Goal: Transaction & Acquisition: Purchase product/service

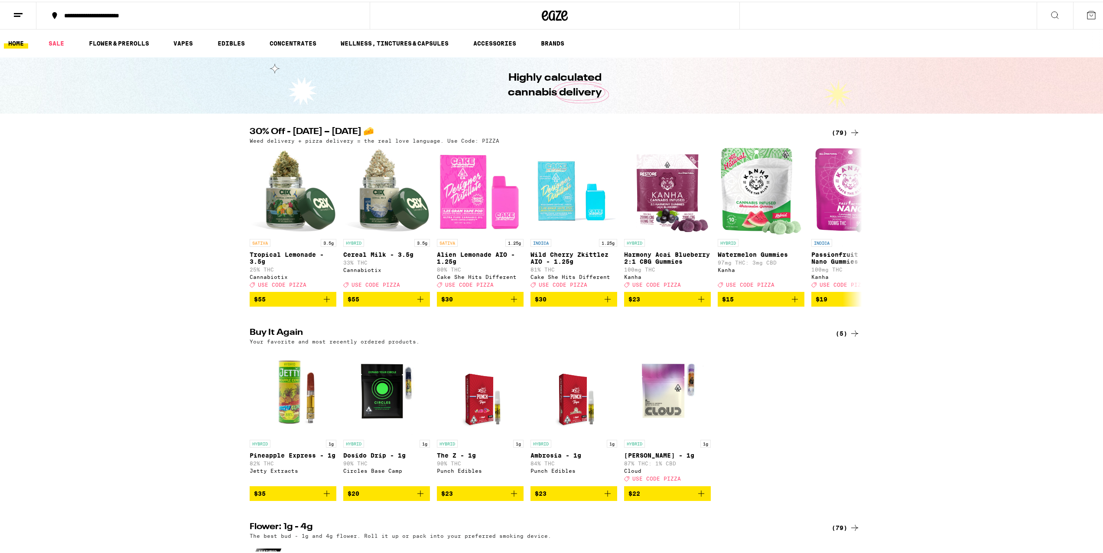
click at [512, 33] on ul "HOME SALE FLOWER & PREROLLS VAPES EDIBLES CONCENTRATES WELLNESS, TINCTURES & CA…" at bounding box center [555, 42] width 1110 height 28
click at [489, 41] on link "ACCESSORIES" at bounding box center [495, 41] width 52 height 10
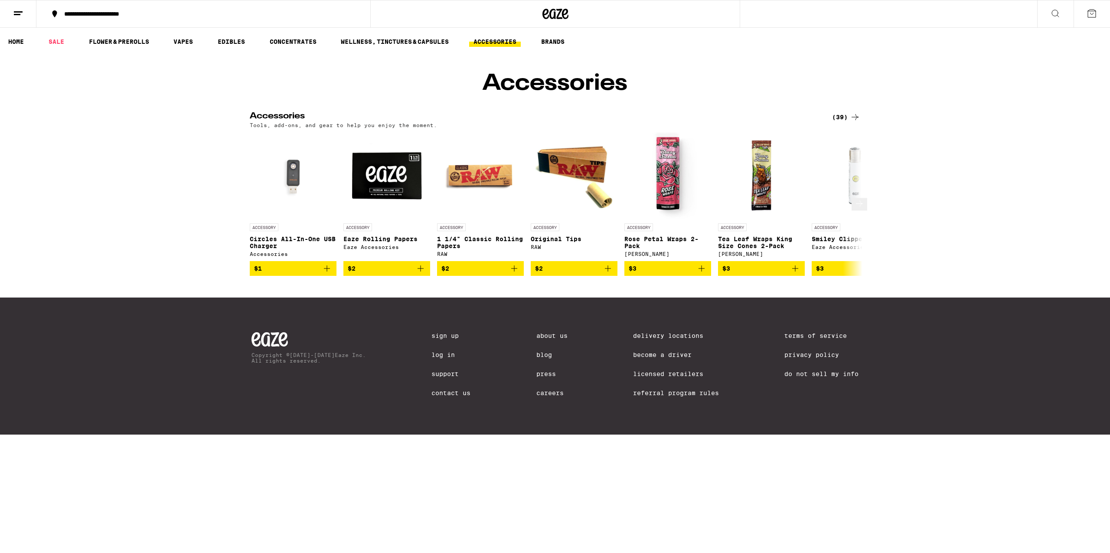
click at [854, 209] on icon at bounding box center [859, 203] width 10 height 10
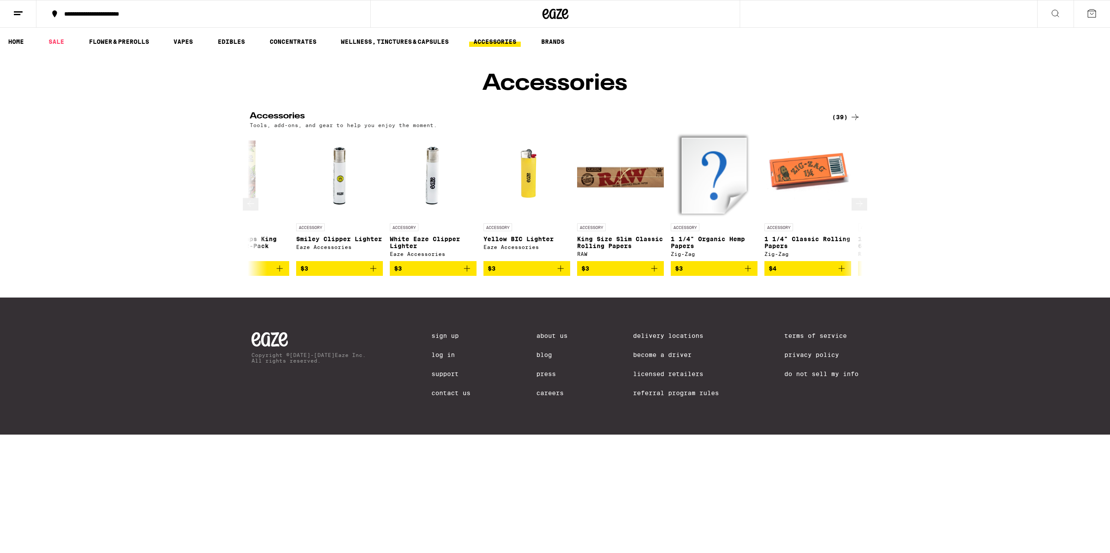
scroll to position [0, 516]
click at [854, 209] on icon at bounding box center [859, 203] width 10 height 10
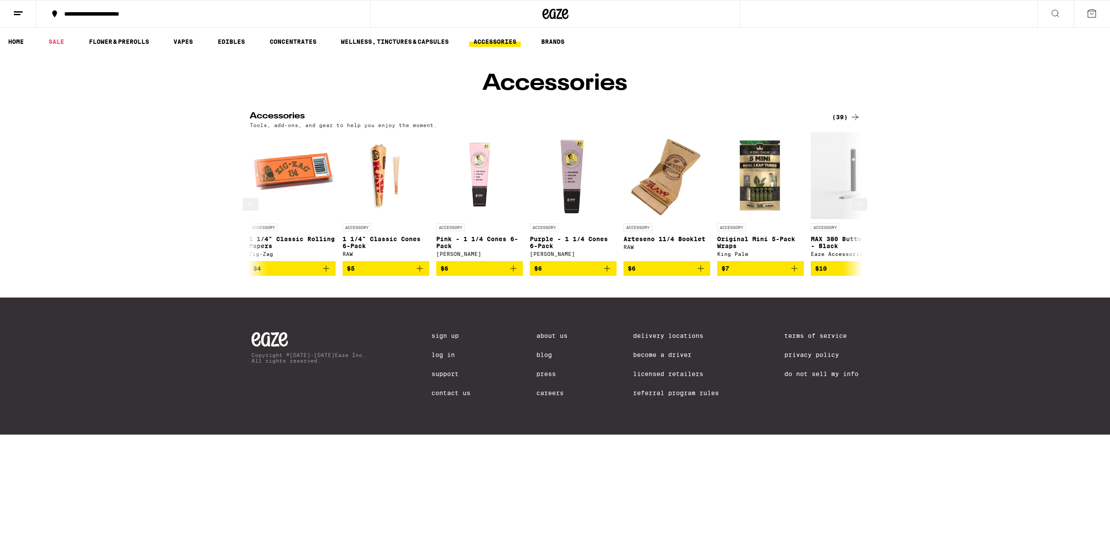
scroll to position [0, 1032]
click at [854, 209] on icon at bounding box center [859, 203] width 10 height 10
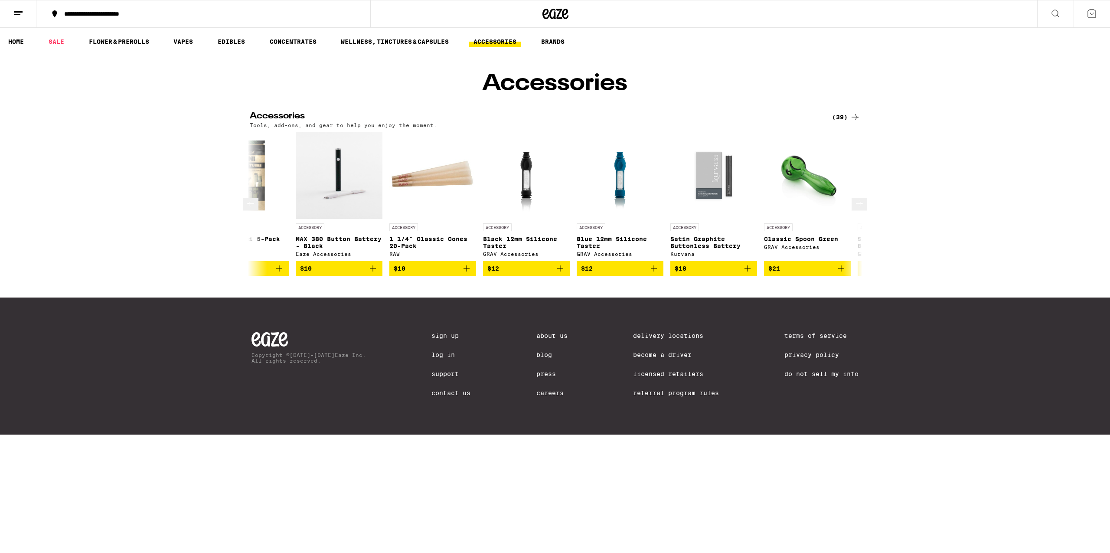
scroll to position [0, 1548]
click at [854, 209] on icon at bounding box center [859, 203] width 10 height 10
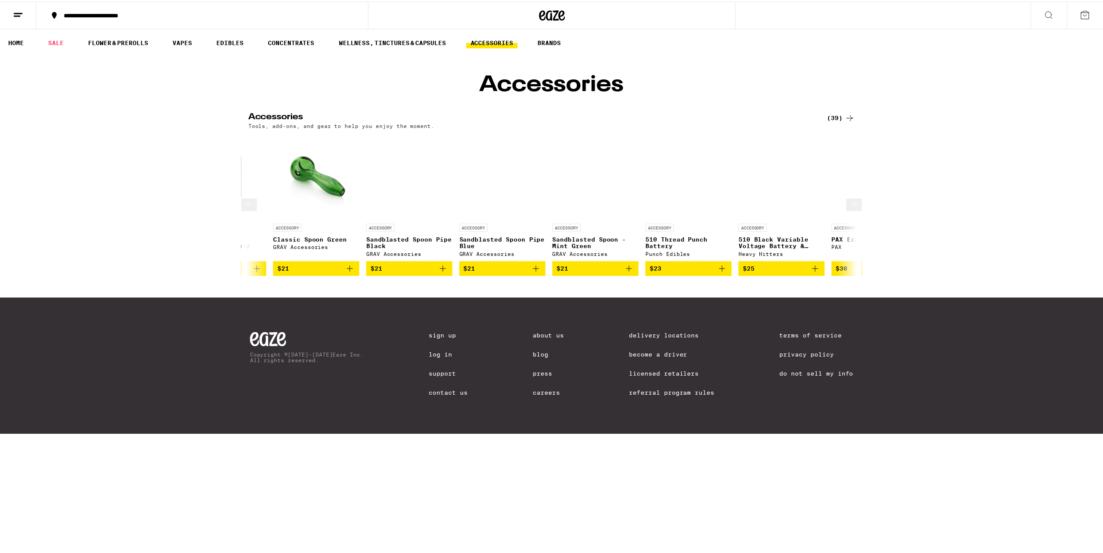
scroll to position [0, 2064]
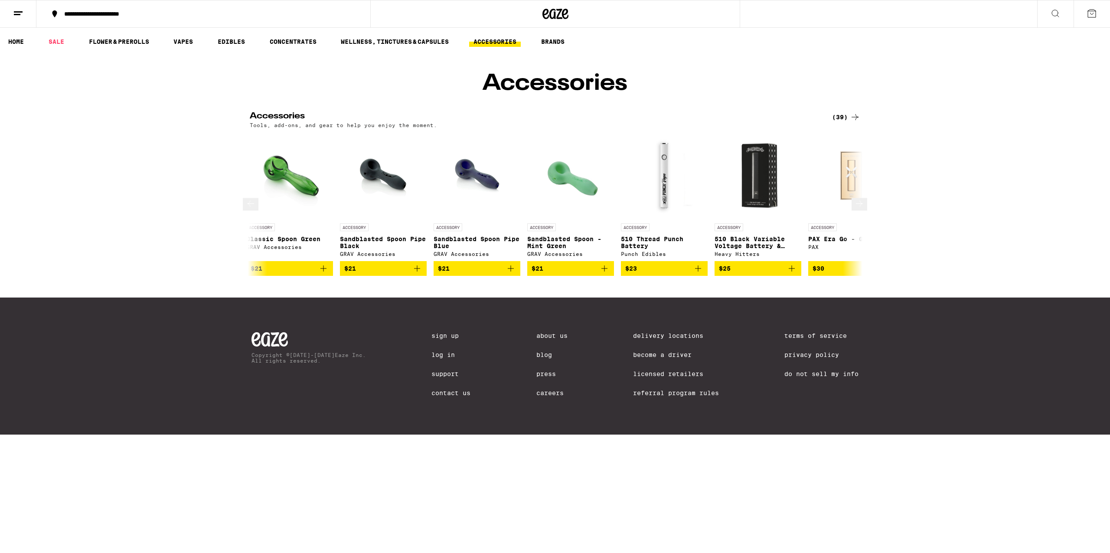
click at [743, 193] on img "Open page for 510 Black Variable Voltage Battery & Charger from Heavy Hitters" at bounding box center [757, 175] width 87 height 87
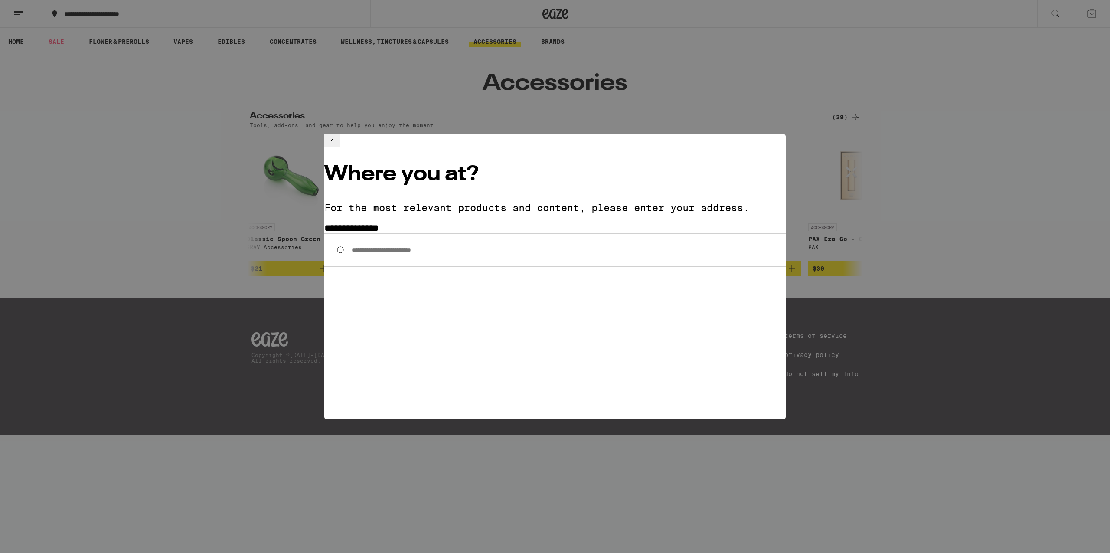
click at [427, 233] on input "**********" at bounding box center [554, 249] width 461 height 33
click at [960, 157] on div "**********" at bounding box center [555, 276] width 1110 height 553
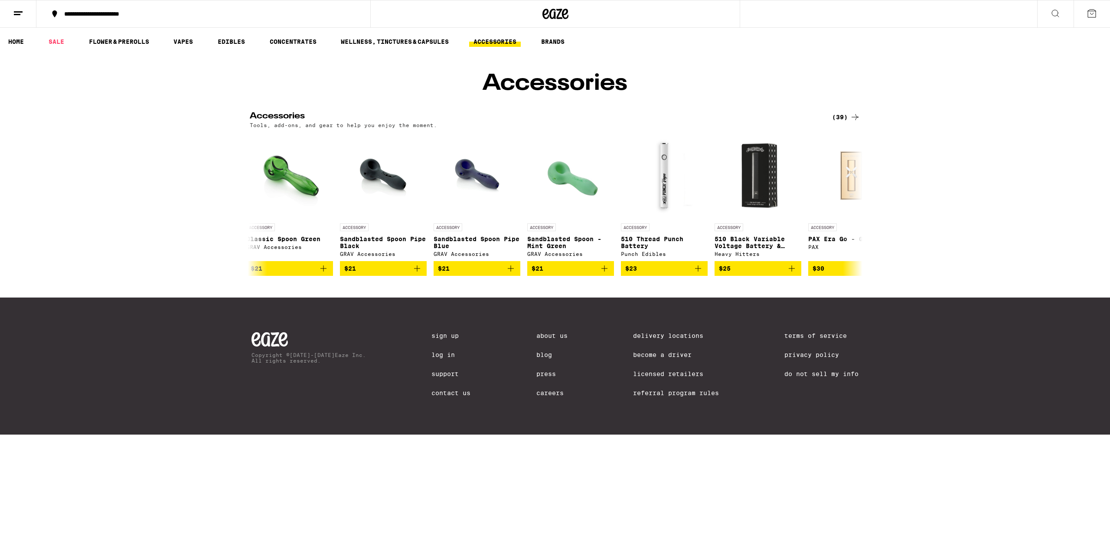
click at [1091, 8] on icon at bounding box center [1091, 13] width 10 height 10
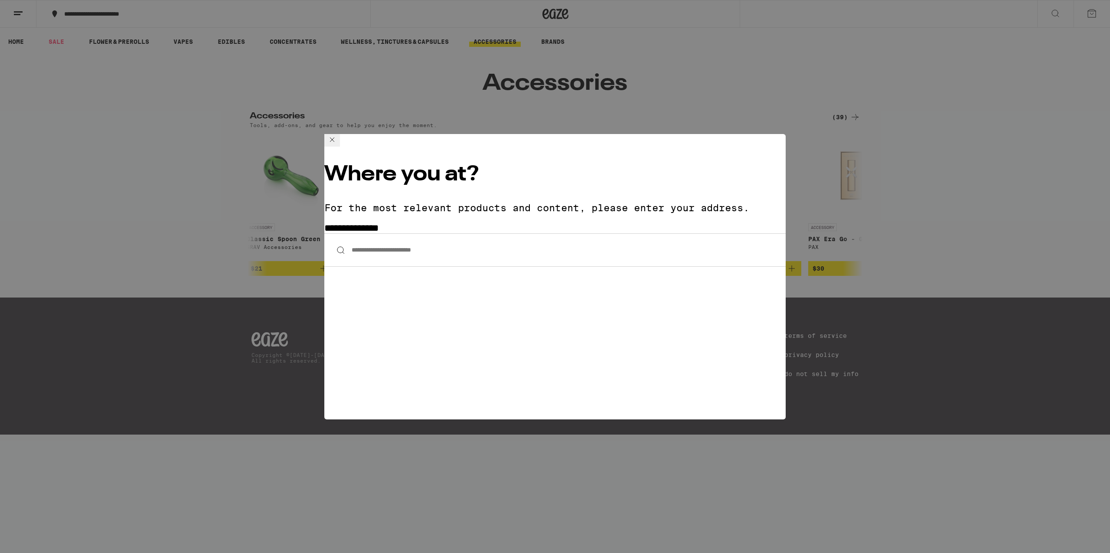
drag, startPoint x: 445, startPoint y: 205, endPoint x: 429, endPoint y: 221, distance: 22.1
click at [444, 233] on input "**********" at bounding box center [554, 249] width 461 height 33
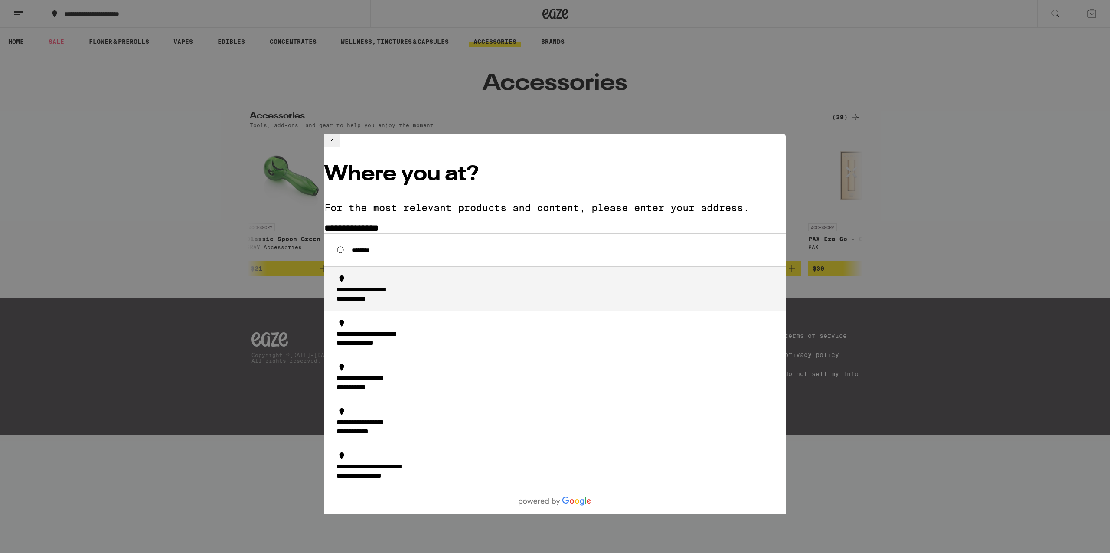
click at [445, 286] on div "**********" at bounding box center [557, 295] width 442 height 18
type input "**********"
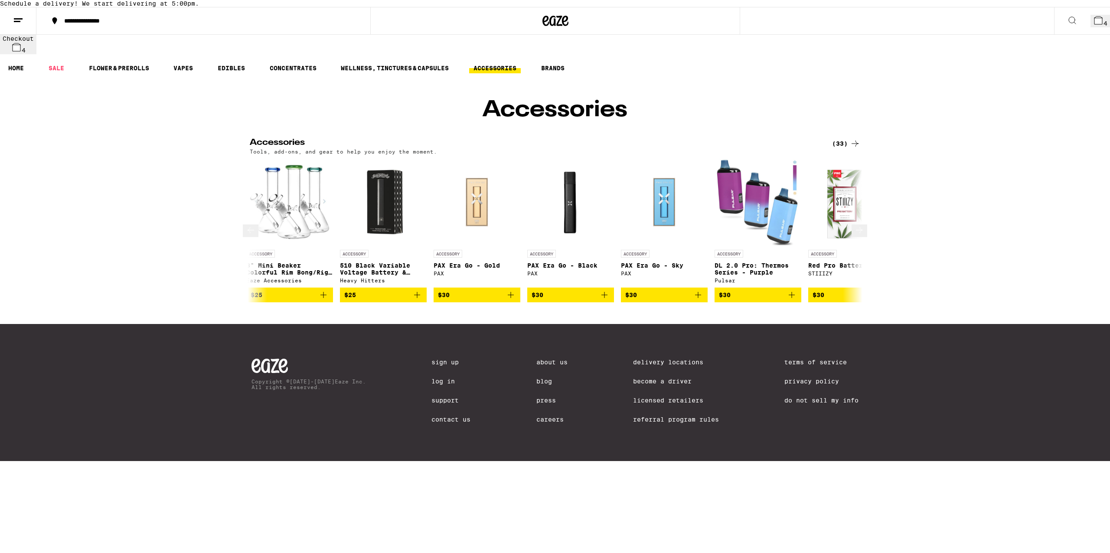
click at [410, 302] on button "$25" at bounding box center [383, 294] width 87 height 15
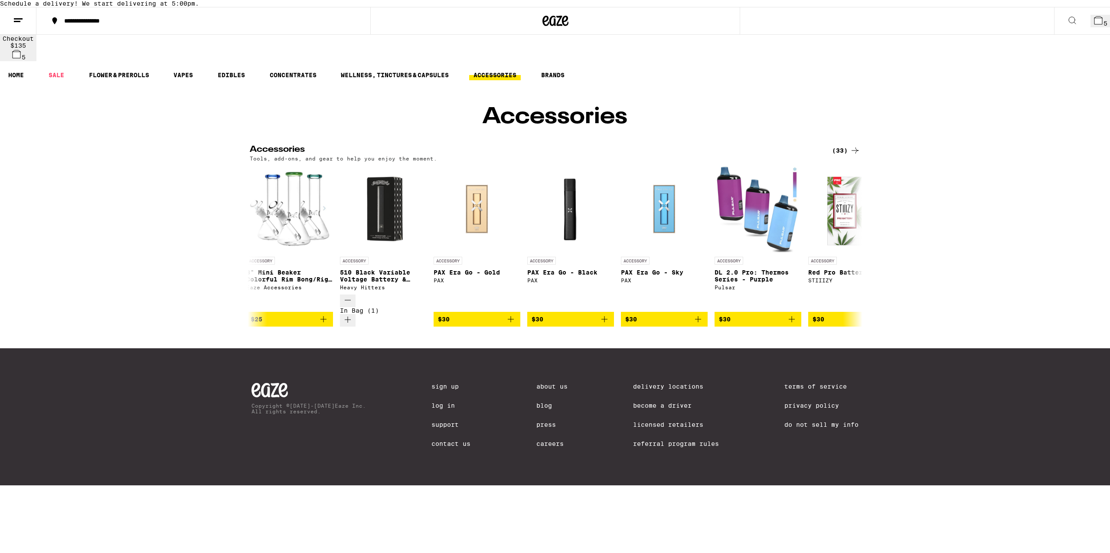
click at [1090, 27] on button "5" at bounding box center [1100, 21] width 20 height 13
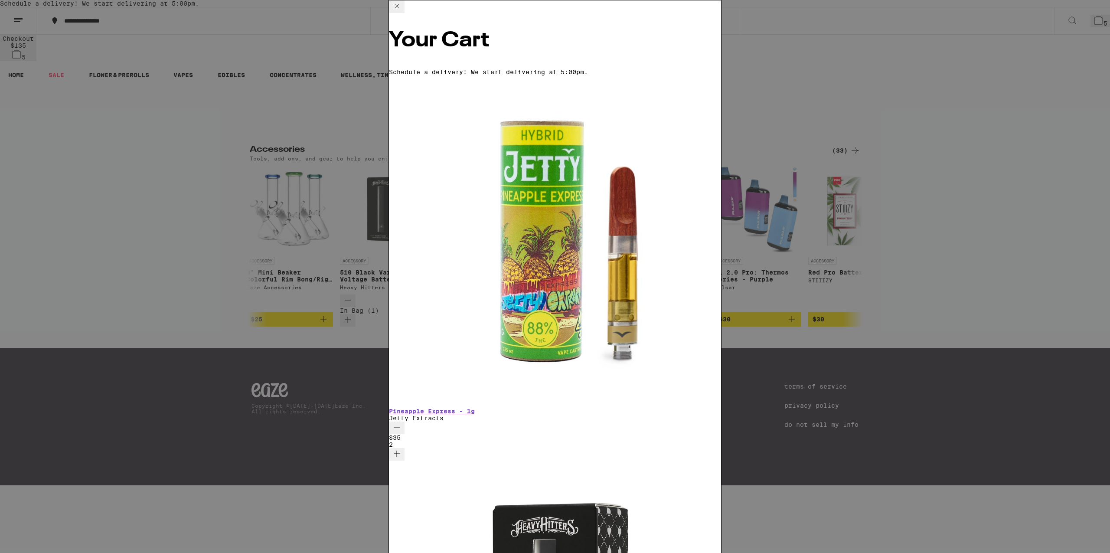
click at [400, 427] on icon "Decrement" at bounding box center [397, 427] width 6 height 0
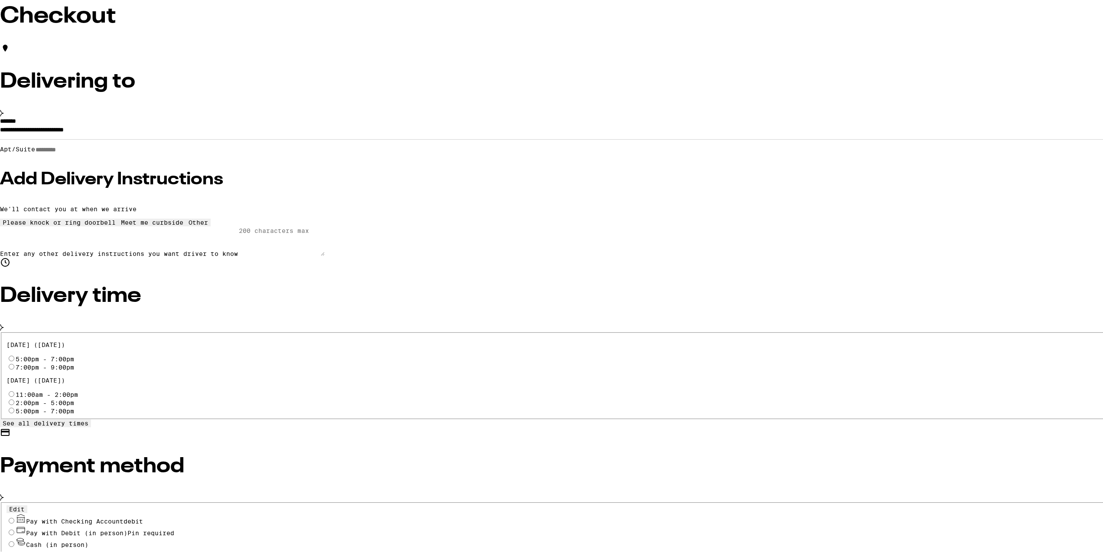
scroll to position [62, 0]
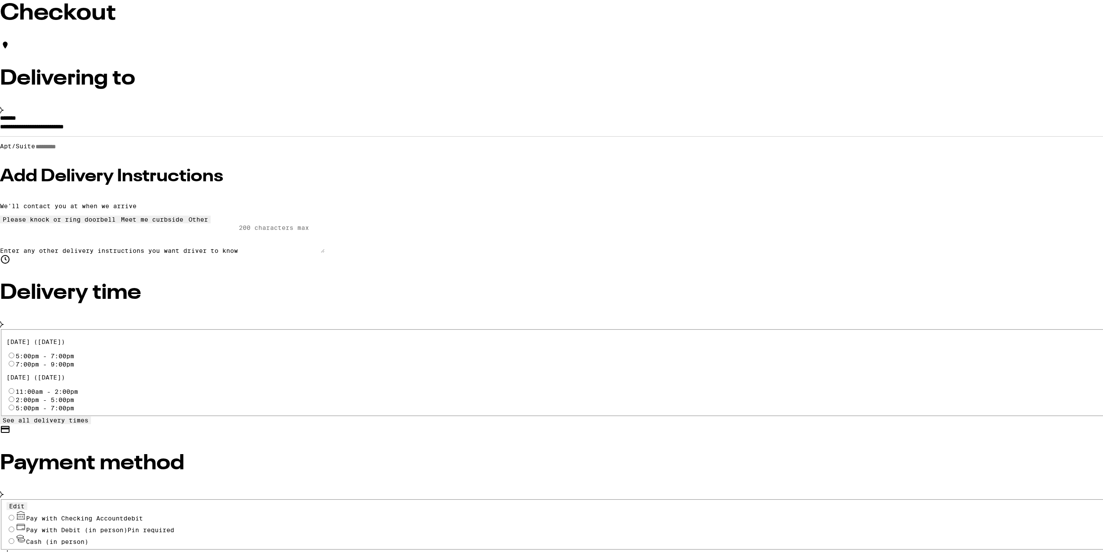
click at [14, 351] on input "5:00pm - 7:00pm" at bounding box center [12, 354] width 6 height 6
radio input "true"
click at [26, 508] on icon at bounding box center [21, 513] width 10 height 10
click at [14, 513] on input "Pay with Checking Account debit" at bounding box center [12, 516] width 6 height 6
radio input "true"
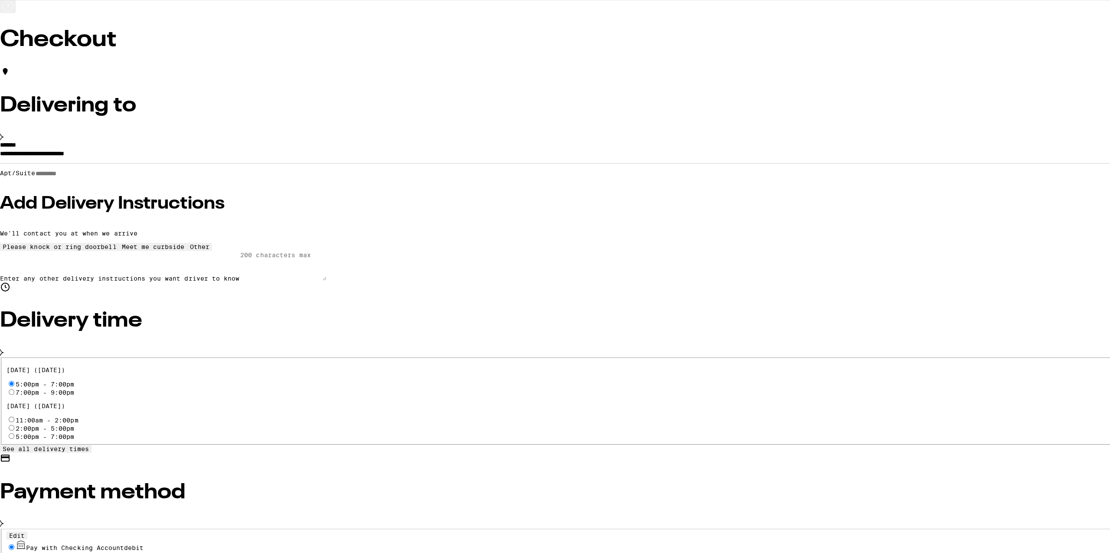
scroll to position [0, 0]
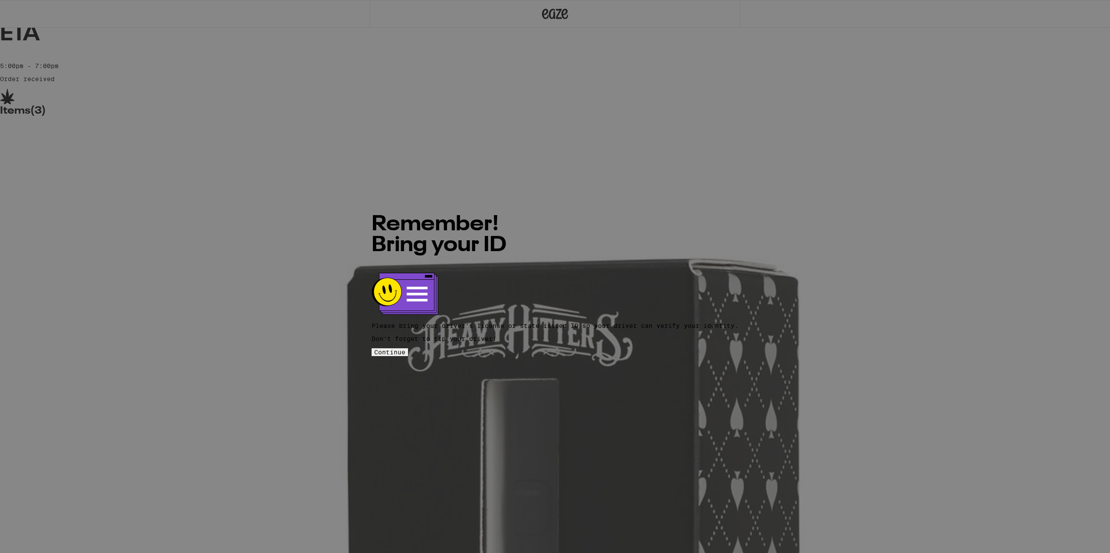
click at [408, 350] on button "Continue" at bounding box center [390, 352] width 36 height 8
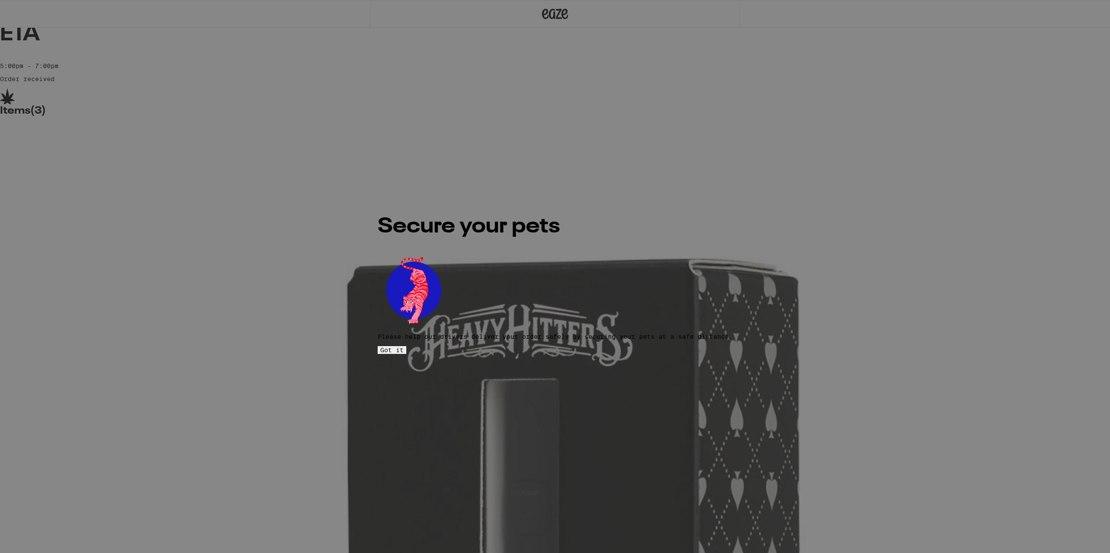
click at [531, 350] on div "Secure your pets Please help our drivers deliver your order safely by securing …" at bounding box center [555, 276] width 355 height 155
click at [404, 346] on span "Got it" at bounding box center [391, 349] width 23 height 7
